Goal: Information Seeking & Learning: Find specific fact

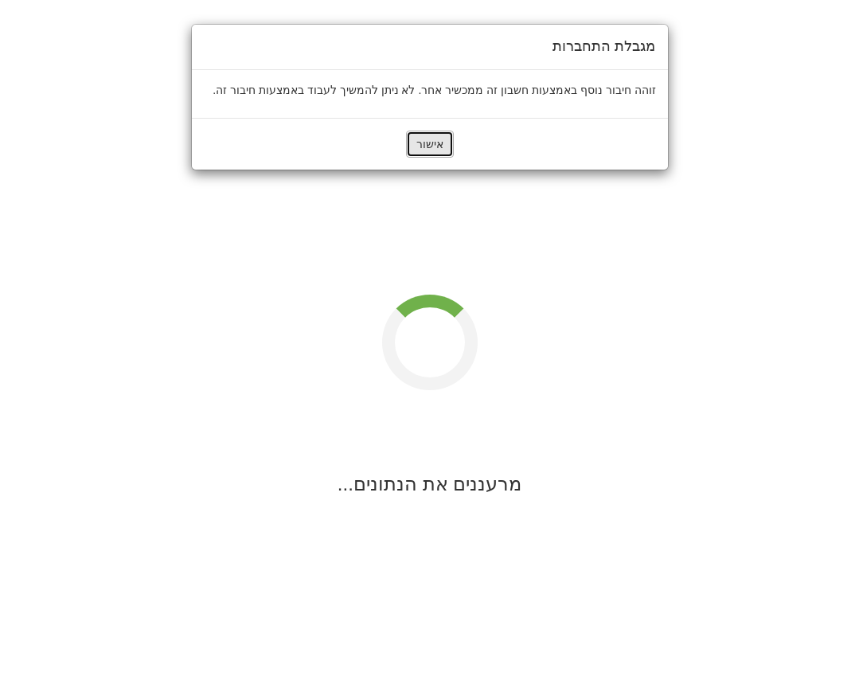
click at [431, 140] on button "אישור" at bounding box center [430, 144] width 48 height 27
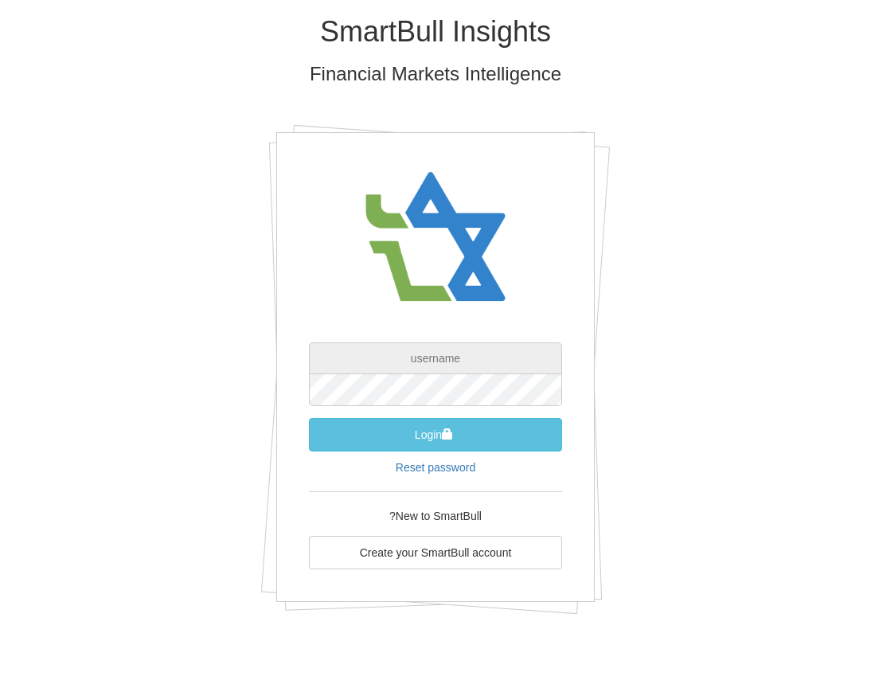
type input "[EMAIL_ADDRESS][DOMAIN_NAME]"
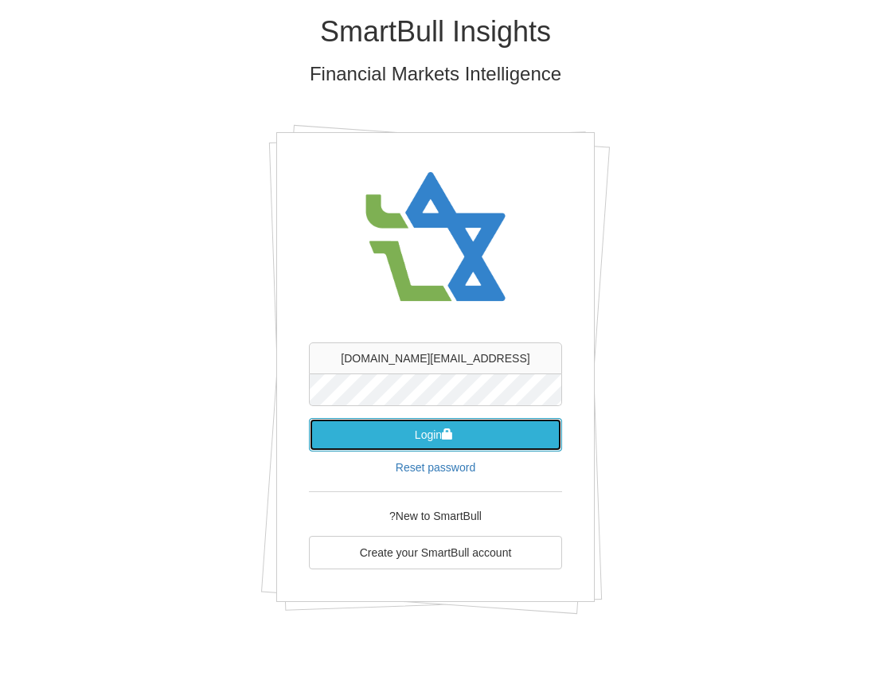
click at [506, 439] on button "Login" at bounding box center [435, 434] width 253 height 33
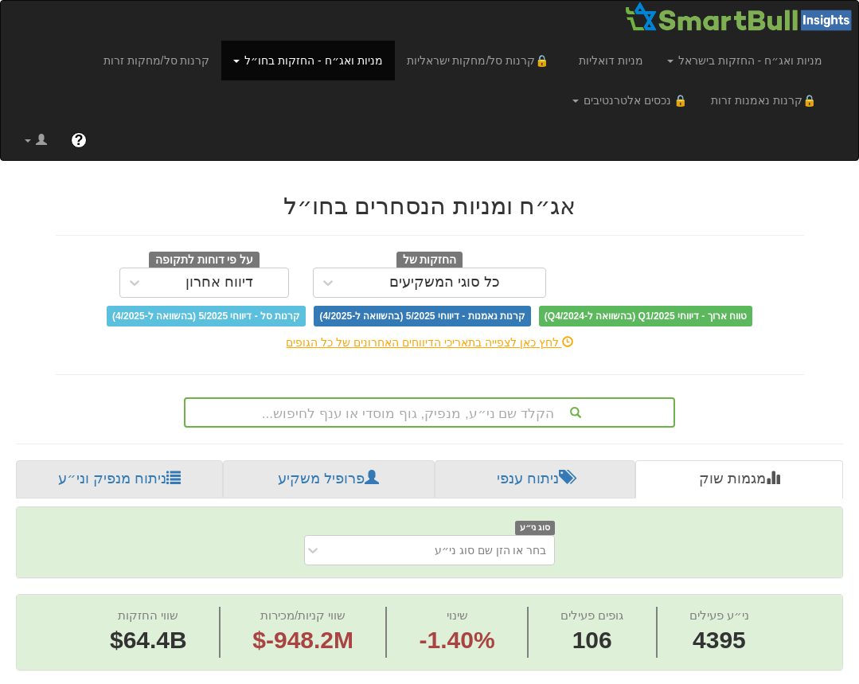
click at [467, 413] on div "הקלד שם ני״ע, מנפיק, גוף מוסדי או ענף לחיפוש..." at bounding box center [430, 412] width 488 height 27
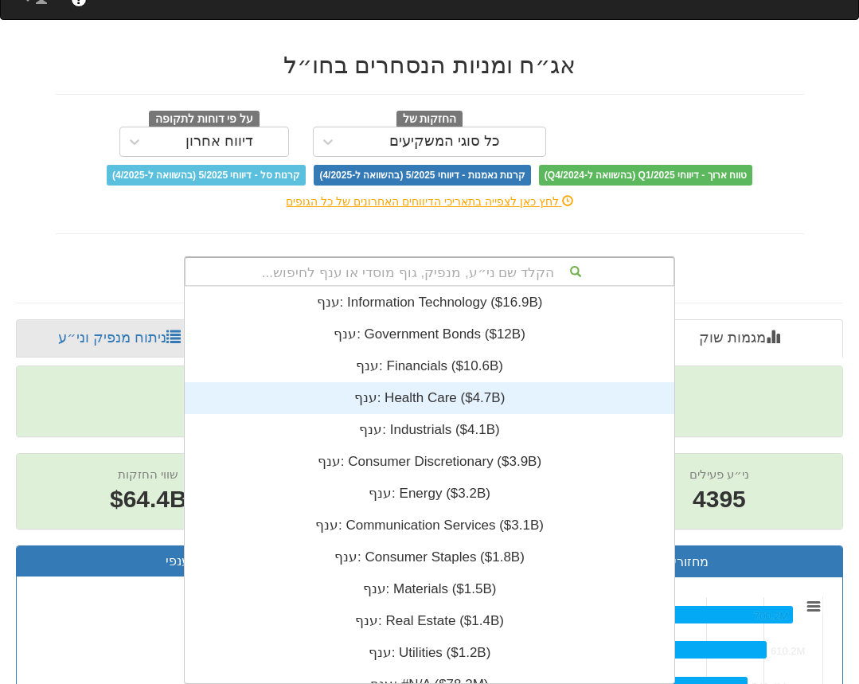
scroll to position [13, 0]
paste input "US46513JB346"
type input "US46513JB346"
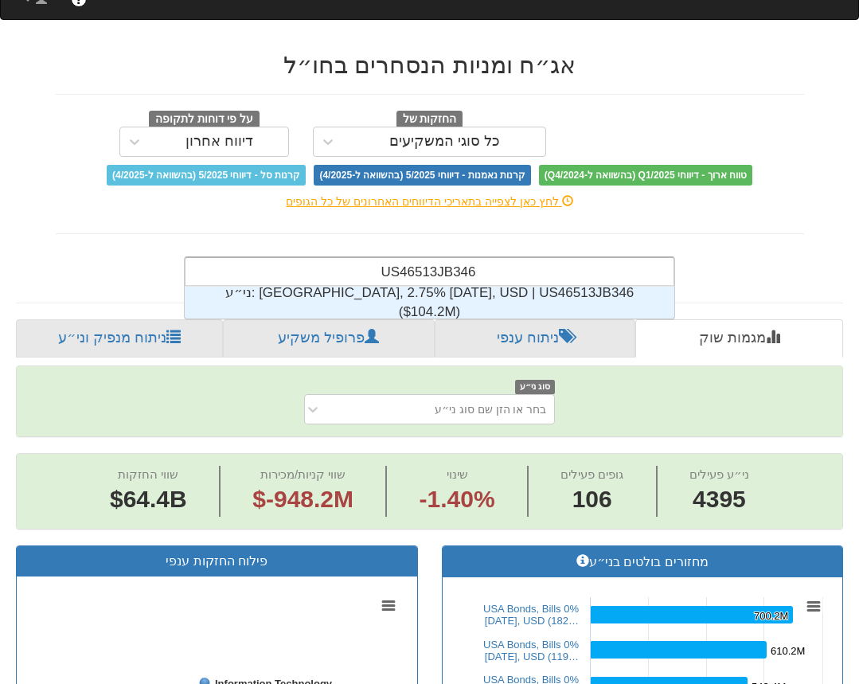
click at [361, 305] on div "ני״ע: ‎[GEOGRAPHIC_DATA], 2.75% [DATE], USD | US46513JB346 ‎($104.2M)‏" at bounding box center [430, 303] width 490 height 32
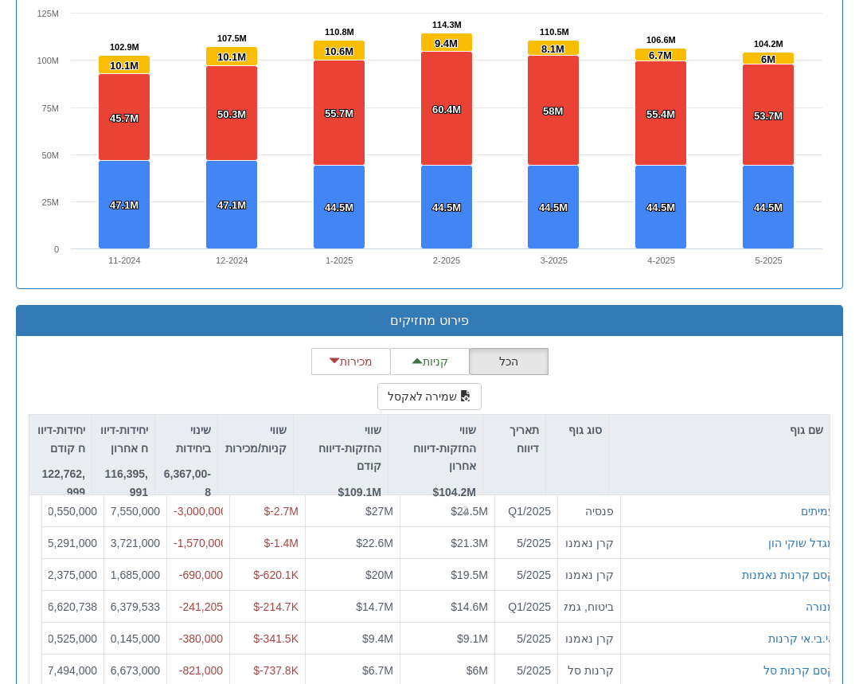
scroll to position [1319, 0]
